Goal: Task Accomplishment & Management: Complete application form

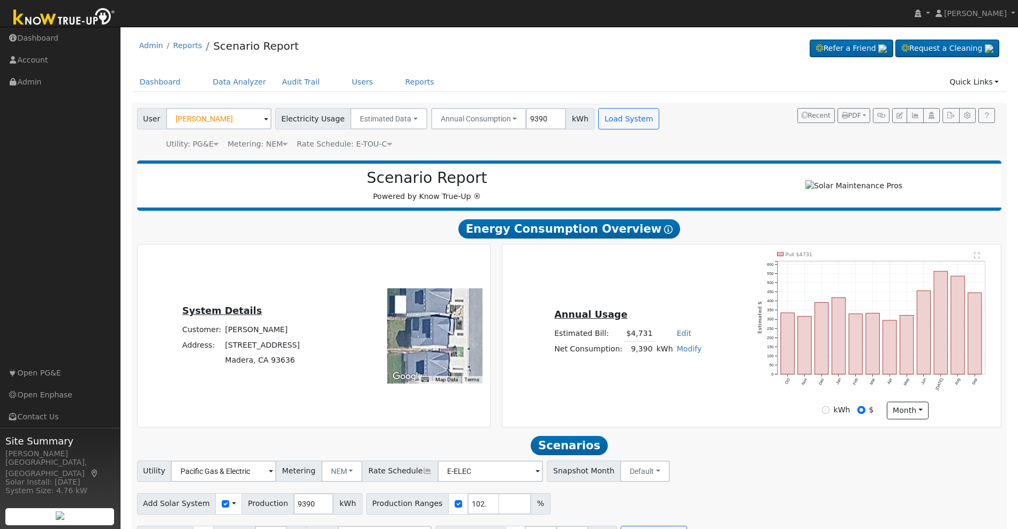
scroll to position [834, 0]
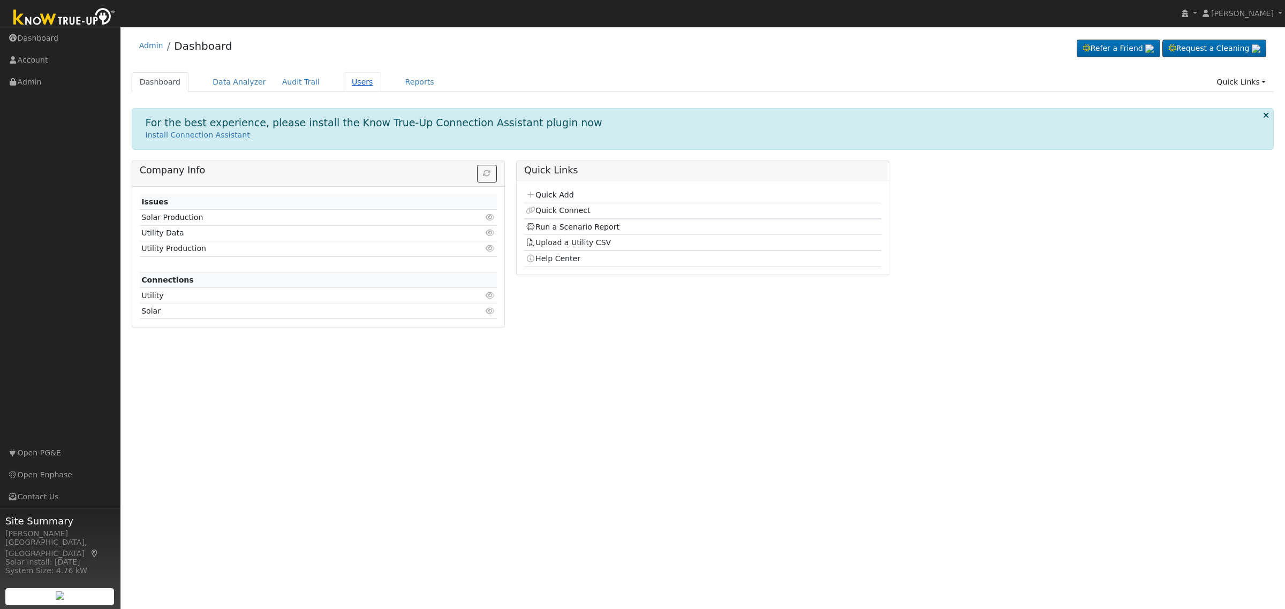
click at [344, 86] on link "Users" at bounding box center [362, 82] width 37 height 20
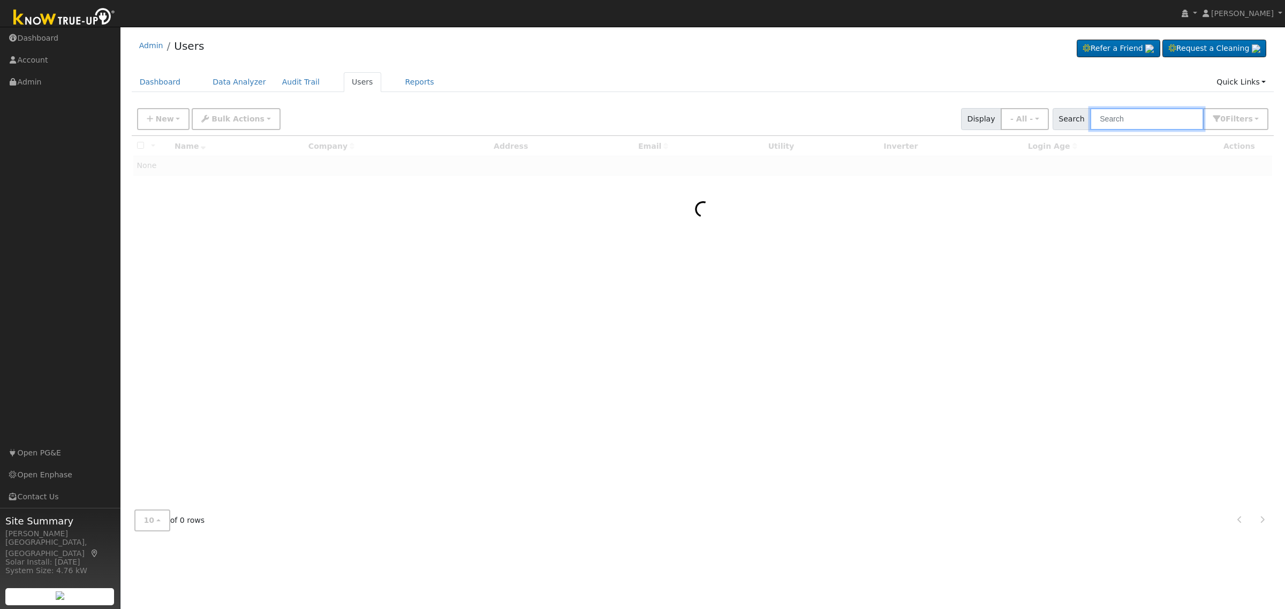
click at [1114, 116] on input "text" at bounding box center [1146, 119] width 113 height 22
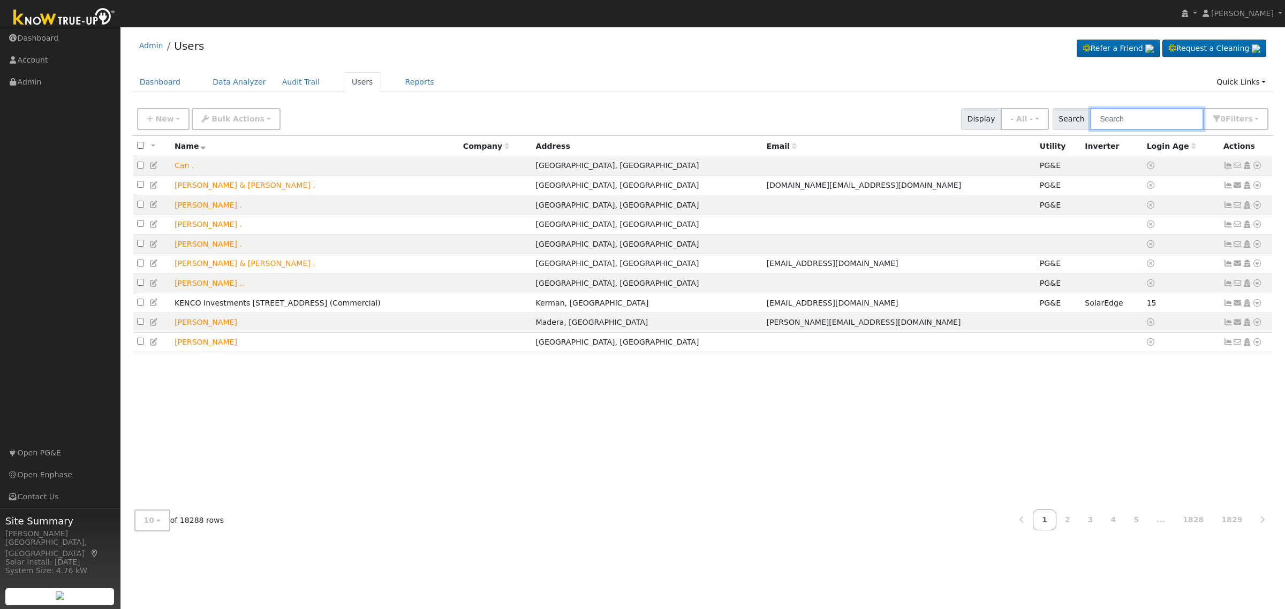
paste input "Sukhjit Sra"
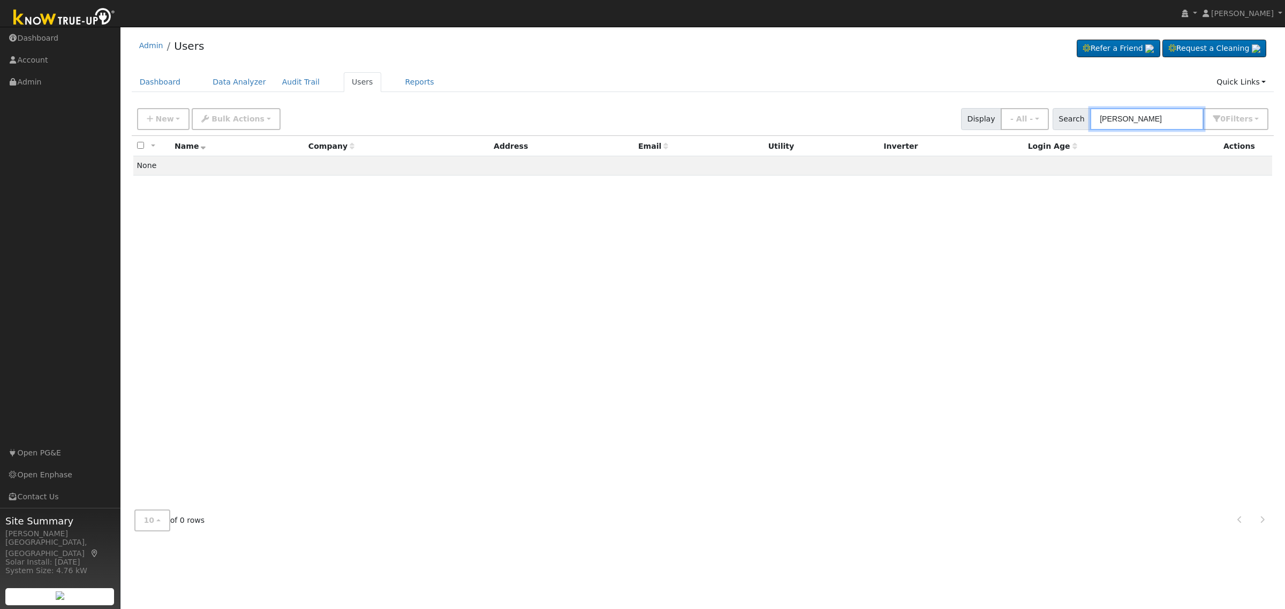
type input "Sukhjit Sra"
click at [1147, 113] on input "Sukhjit Sra" at bounding box center [1146, 119] width 113 height 22
click at [1143, 114] on input "Sukhjit Sra" at bounding box center [1146, 119] width 113 height 22
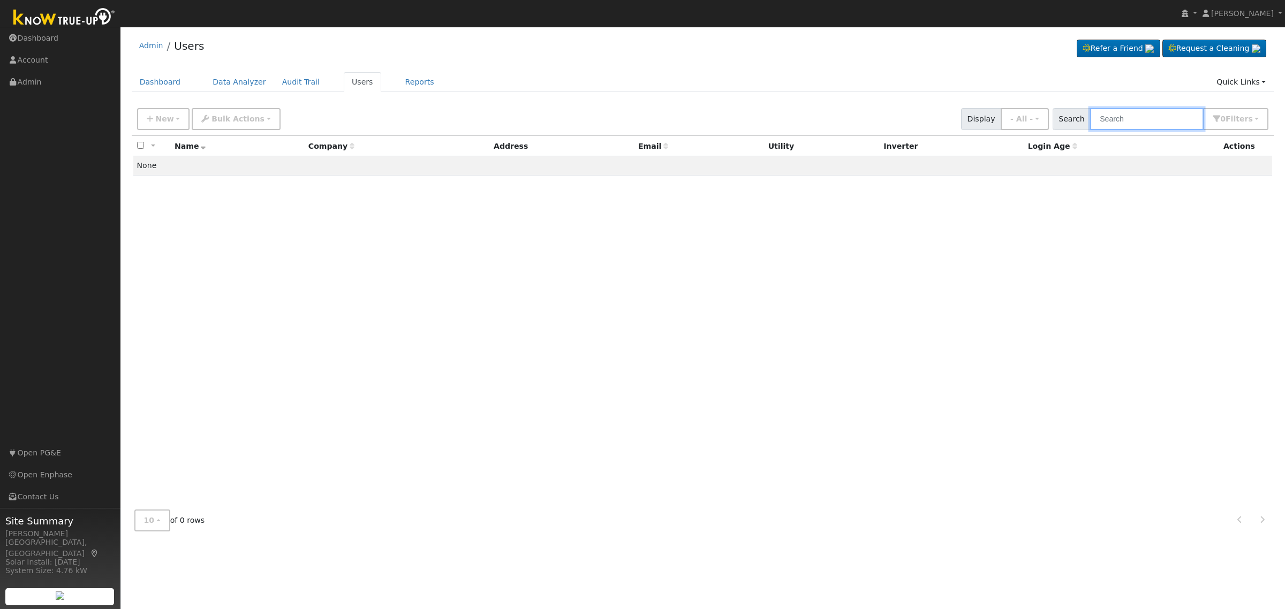
paste input "640 North Cherry"
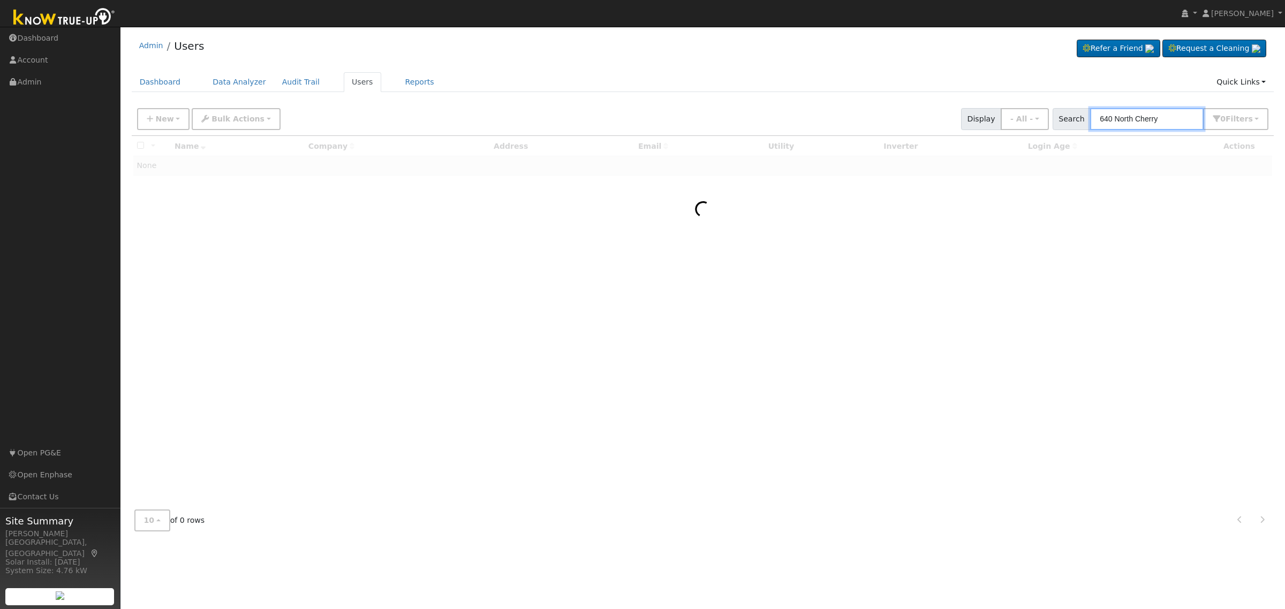
type input "640 North Cherry"
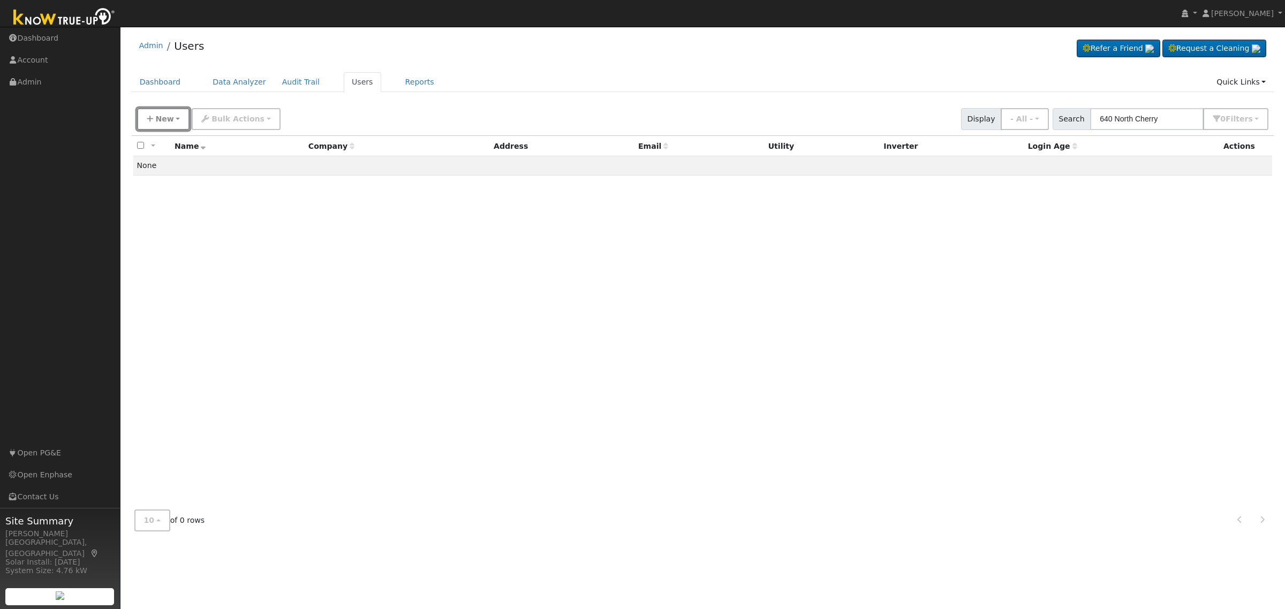
click at [177, 119] on button "New" at bounding box center [163, 119] width 53 height 22
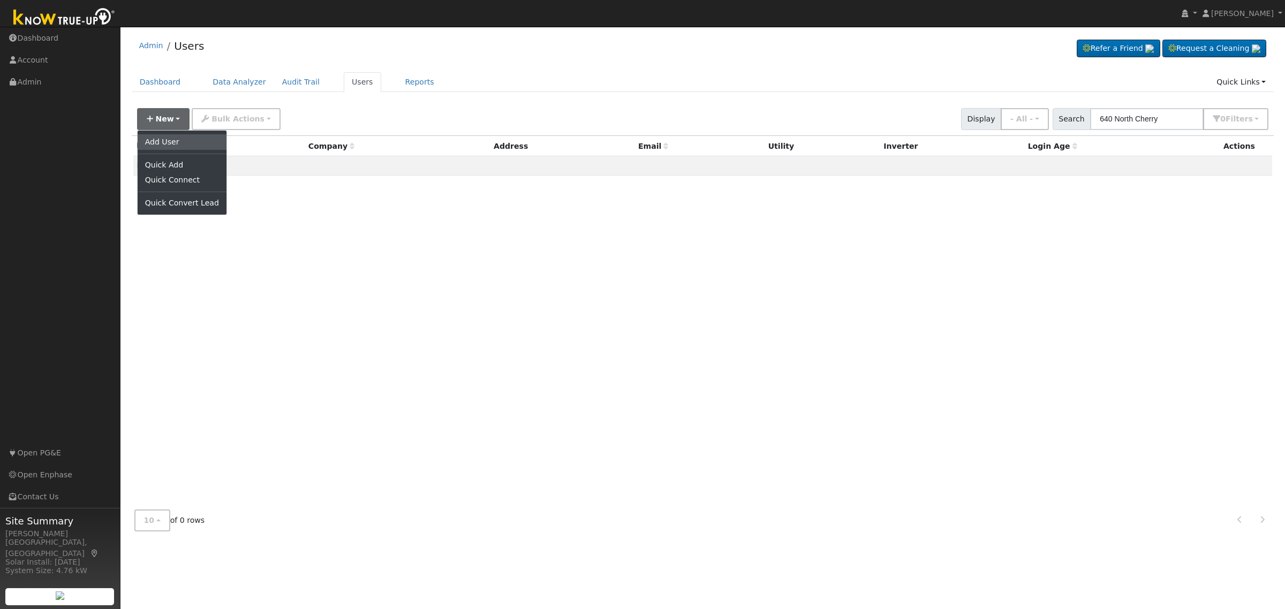
click at [181, 145] on link "Add User" at bounding box center [182, 141] width 89 height 15
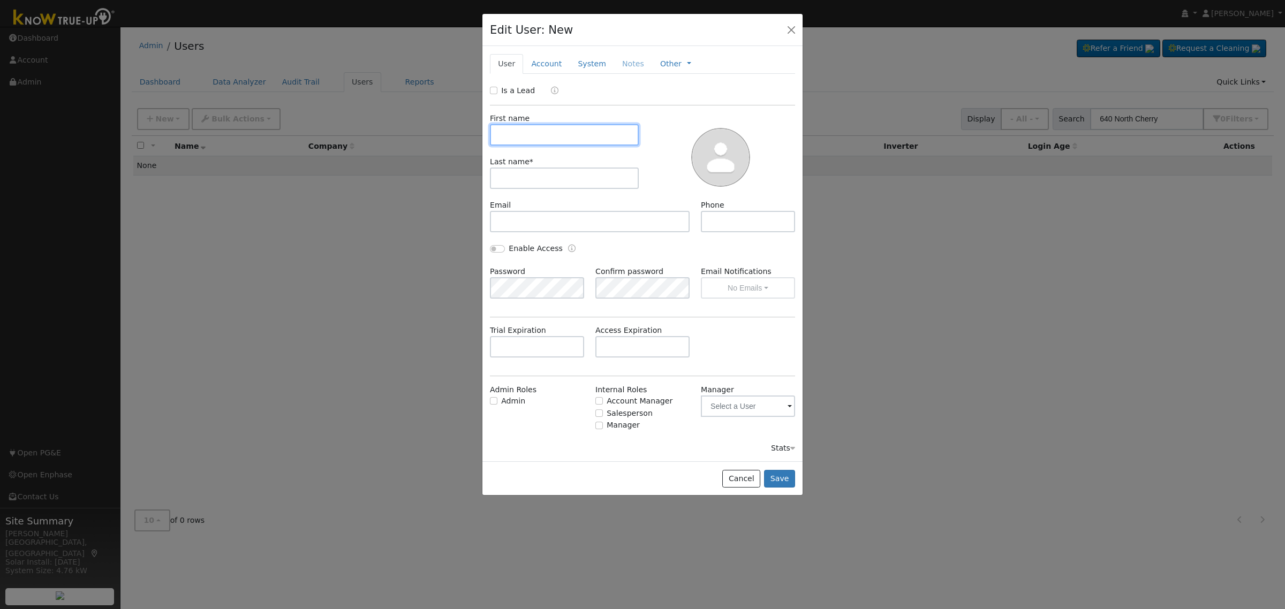
paste input "Sukhjit Sra"
drag, startPoint x: 523, startPoint y: 131, endPoint x: 570, endPoint y: 135, distance: 46.7
click at [570, 135] on input "Sukhjit Sra" at bounding box center [564, 134] width 149 height 21
type input "Sukhjit"
click at [541, 179] on input "text" at bounding box center [564, 178] width 149 height 21
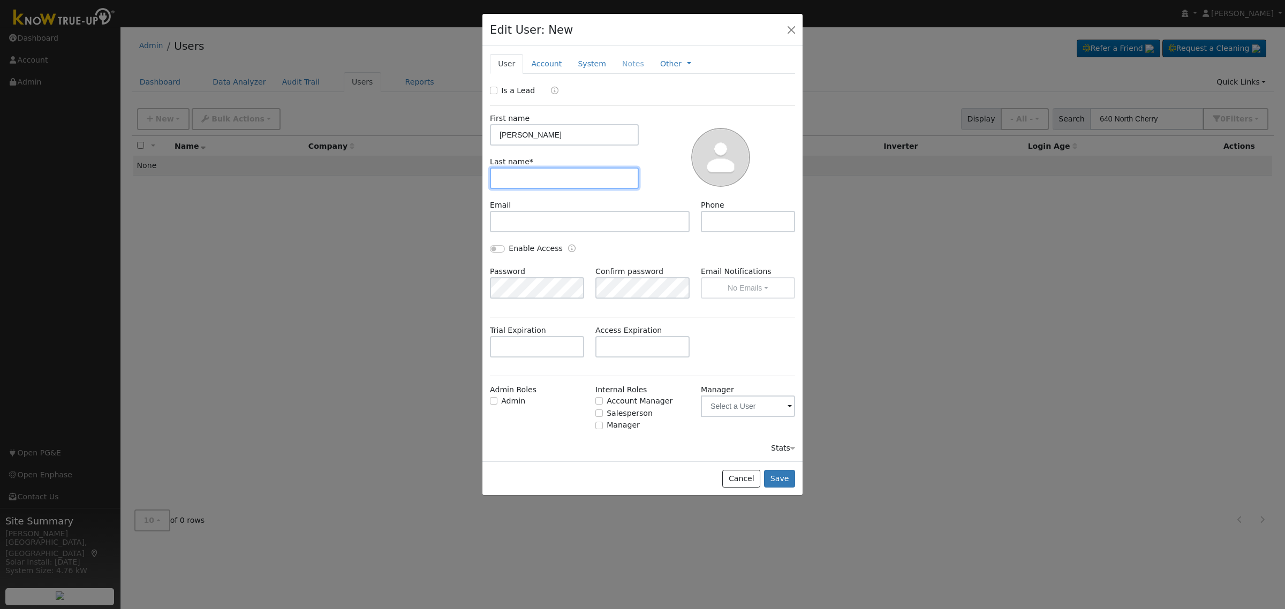
paste input "Sra"
type input "Sra"
click at [492, 89] on input "Is a Lead" at bounding box center [493, 90] width 7 height 7
checkbox input "true"
click at [536, 218] on input "text" at bounding box center [590, 221] width 200 height 21
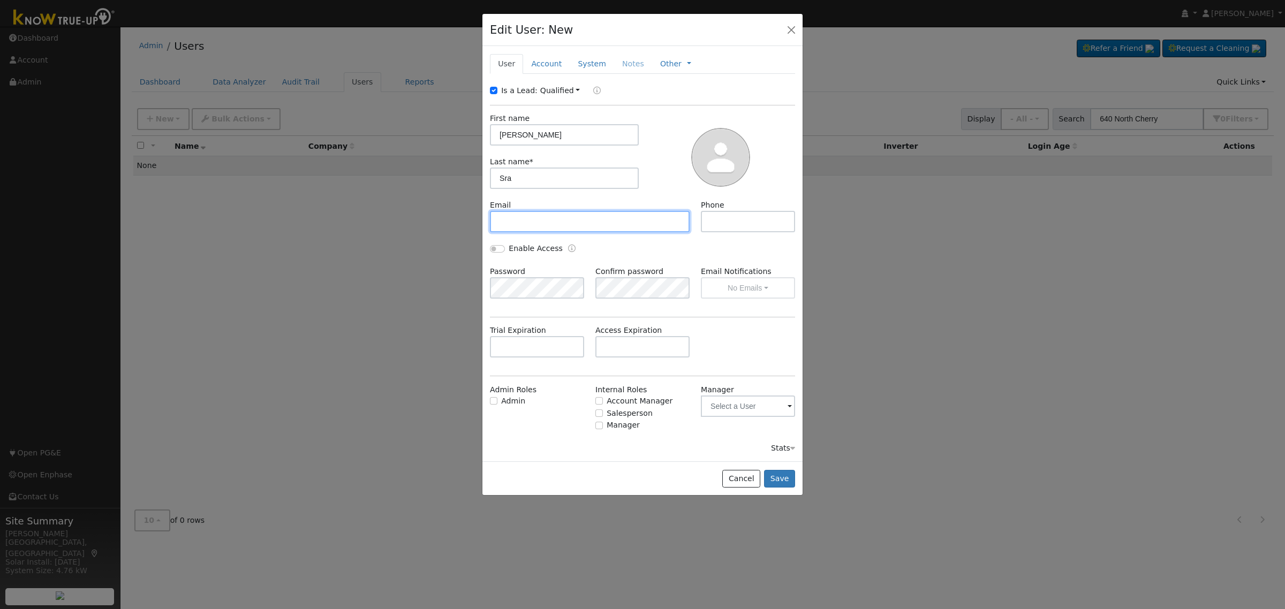
paste input "singhsra@sbcglobal.net"
type input "singhsra@sbcglobal.net"
click at [549, 63] on link "Account" at bounding box center [546, 64] width 47 height 20
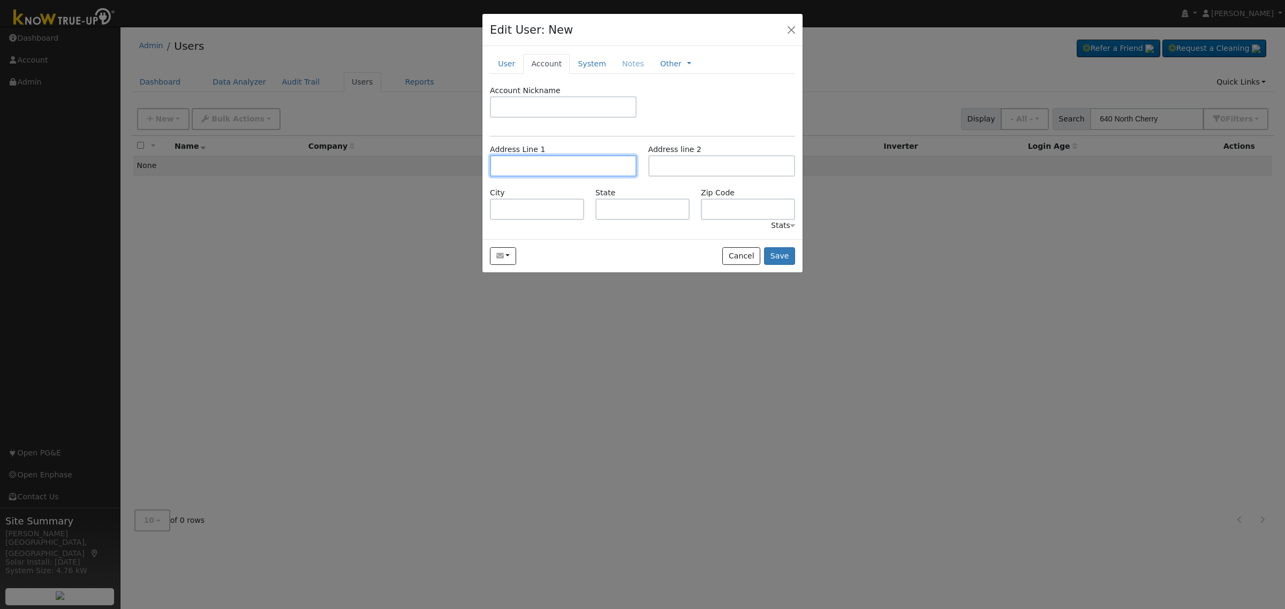
click at [514, 169] on input "text" at bounding box center [563, 165] width 147 height 21
paste input "640 North Cherry Lane, Clovis, CA, 93611"
type input "640 North Cherry Lane"
type input "Clovis"
type input "CA"
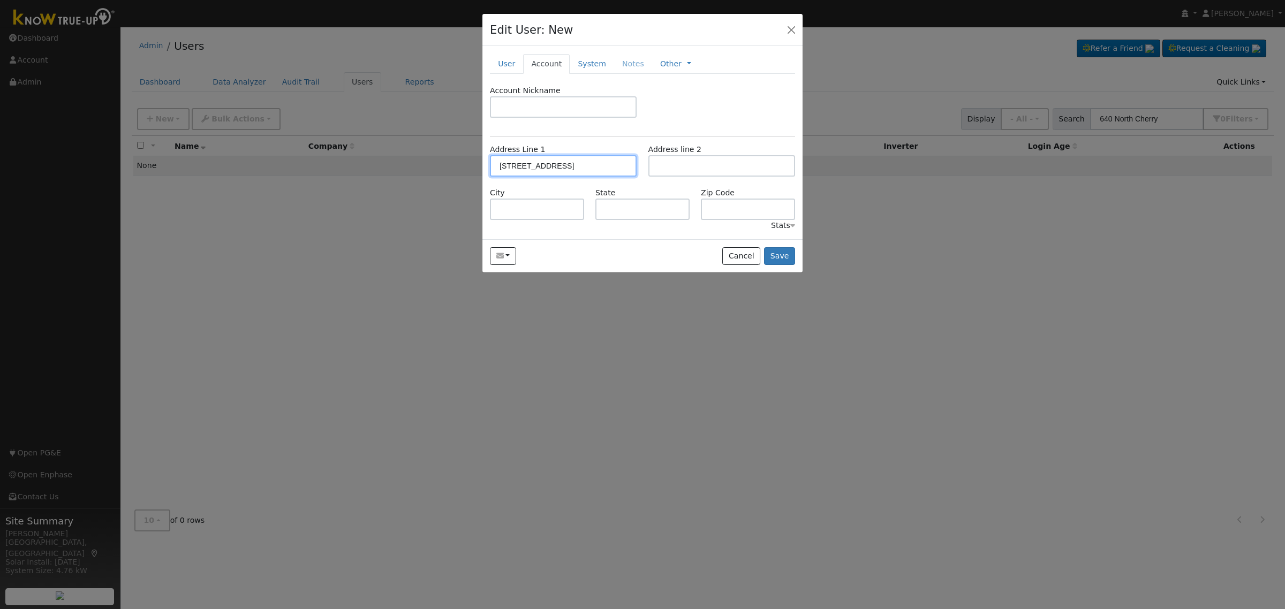
type input "93611"
click at [783, 257] on button "Save" at bounding box center [779, 256] width 31 height 18
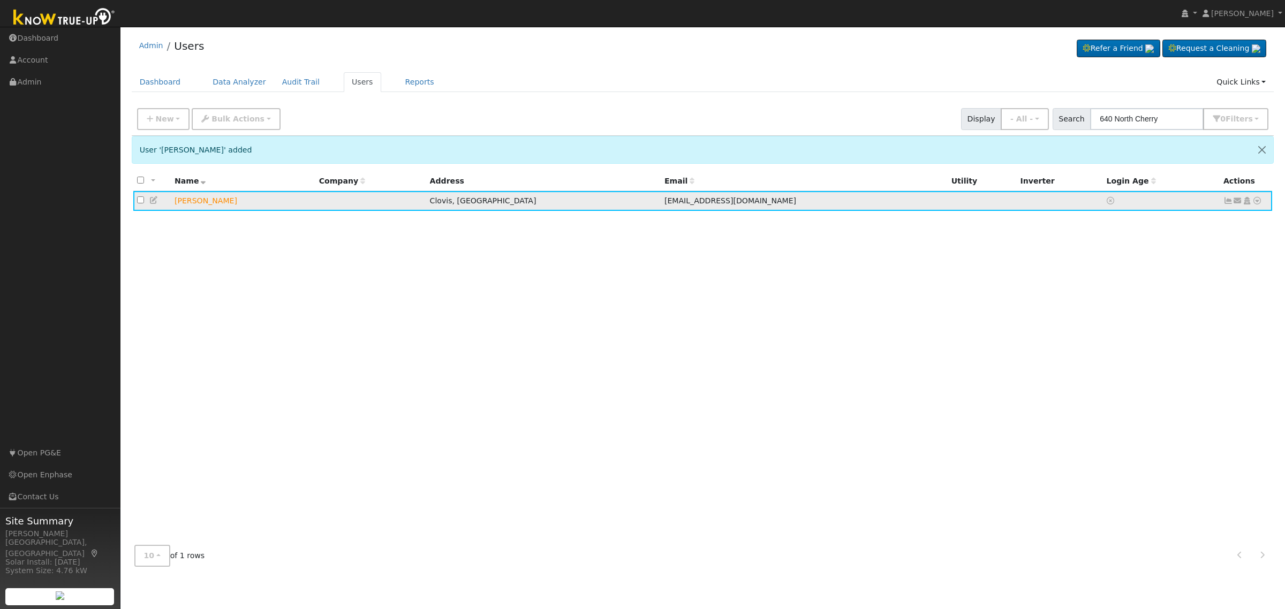
click at [1248, 201] on icon at bounding box center [1247, 200] width 10 height 7
